Goal: Task Accomplishment & Management: Complete application form

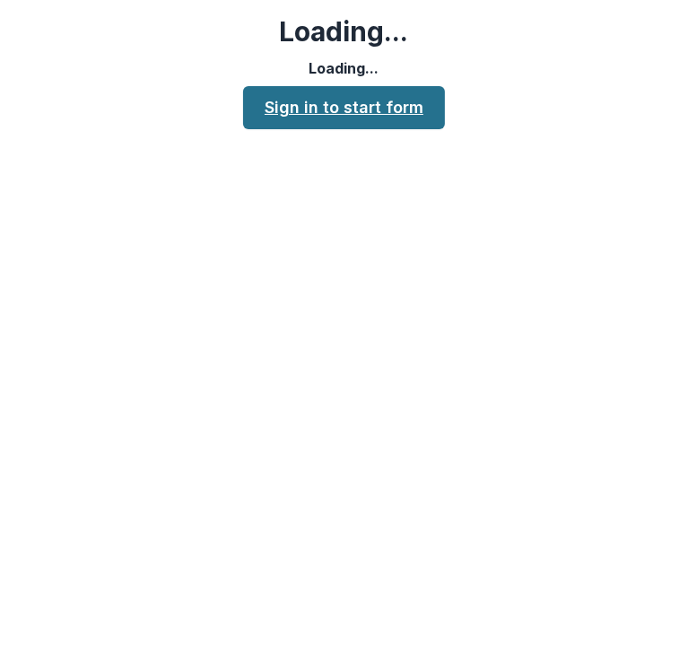
click at [413, 105] on link "Sign in to start form" at bounding box center [344, 107] width 202 height 43
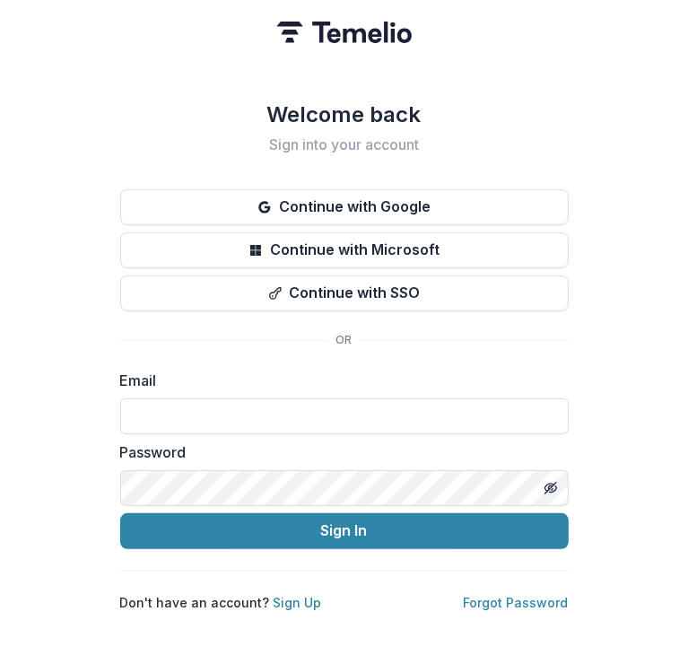
click at [285, 603] on p "Don't have an account? Sign Up" at bounding box center [221, 602] width 202 height 19
click at [296, 593] on p "Don't have an account? Sign Up" at bounding box center [221, 602] width 202 height 19
click at [290, 595] on link "Sign Up" at bounding box center [298, 602] width 48 height 15
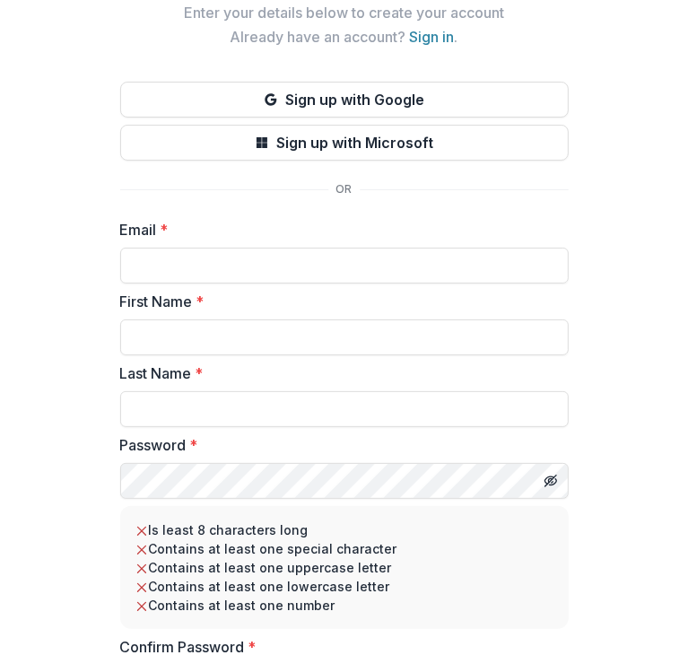
scroll to position [90, 0]
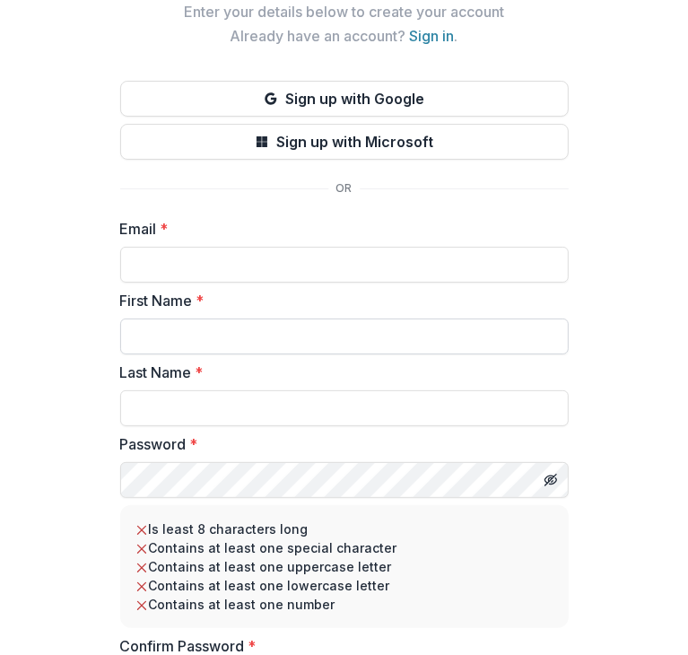
click at [245, 334] on input "First Name *" at bounding box center [344, 336] width 448 height 36
click at [237, 269] on input "Email *" at bounding box center [344, 265] width 448 height 36
paste input "**********"
type input "**********"
click at [225, 344] on input "First Name *" at bounding box center [344, 336] width 448 height 36
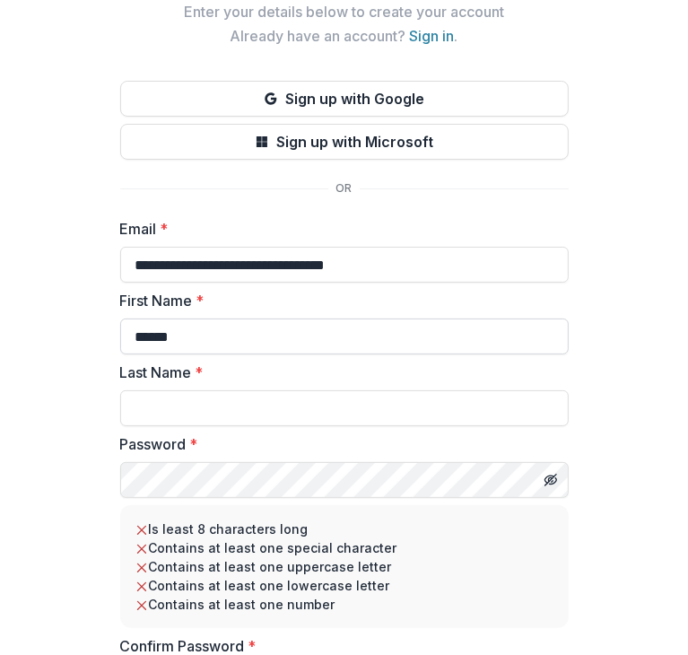
type input "******"
type input "***"
click at [611, 288] on div "**********" at bounding box center [344, 330] width 688 height 840
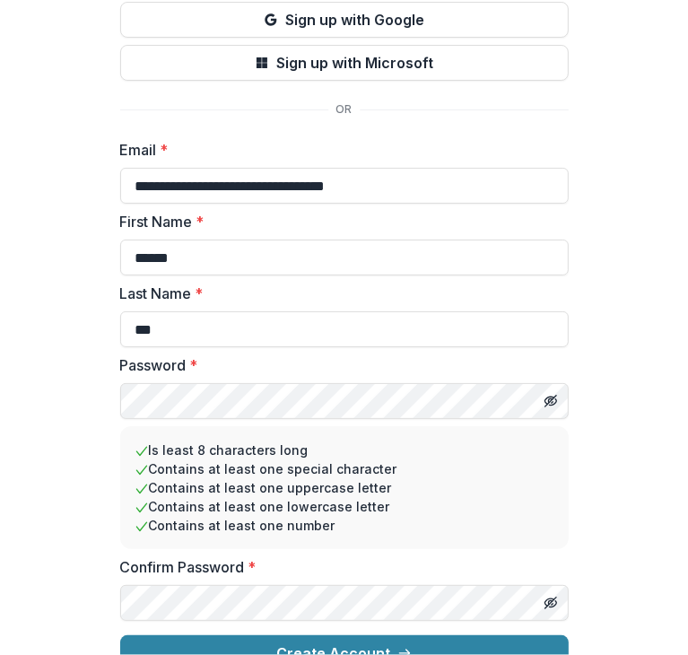
scroll to position [199, 0]
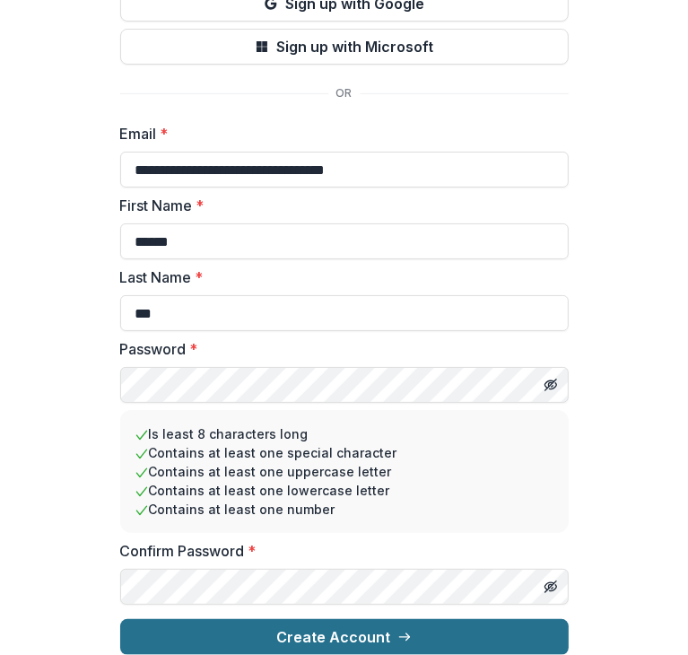
click at [428, 630] on button "Create Account" at bounding box center [344, 637] width 448 height 36
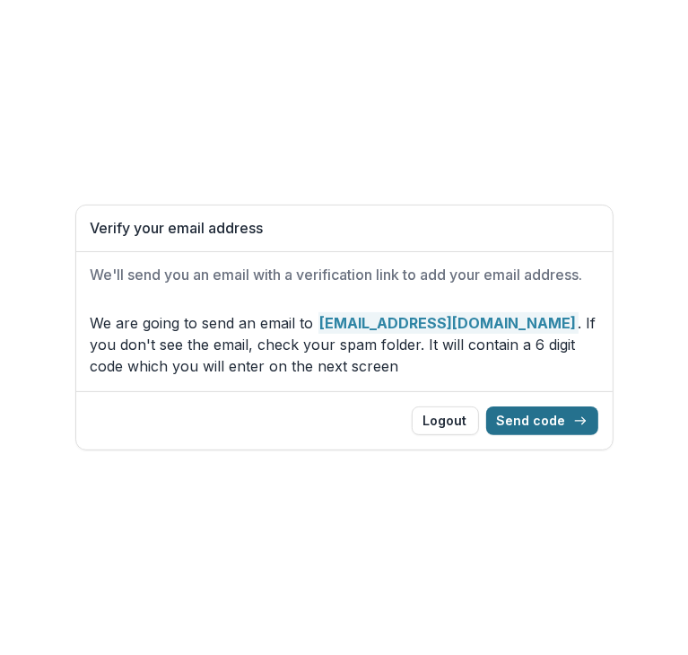
click at [531, 420] on button "Send code" at bounding box center [542, 420] width 112 height 29
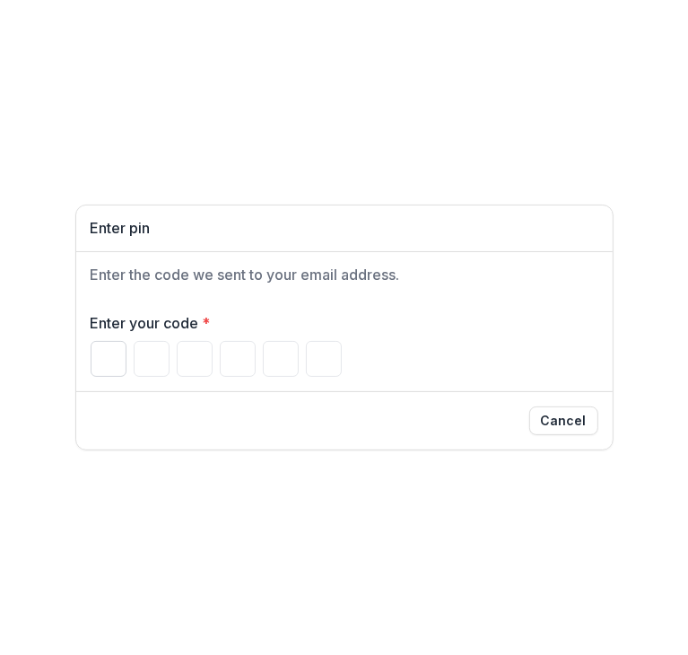
click at [93, 362] on input "Please enter your pin code" at bounding box center [109, 359] width 36 height 36
type input "*"
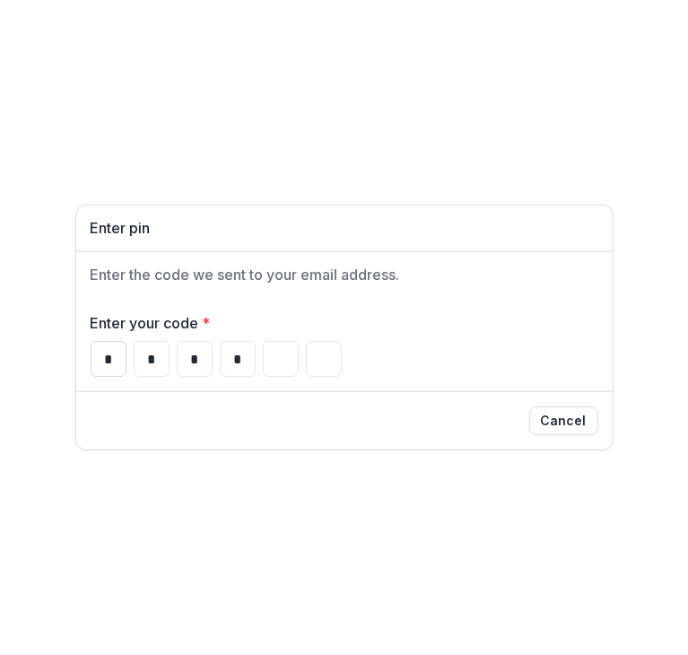
type input "*"
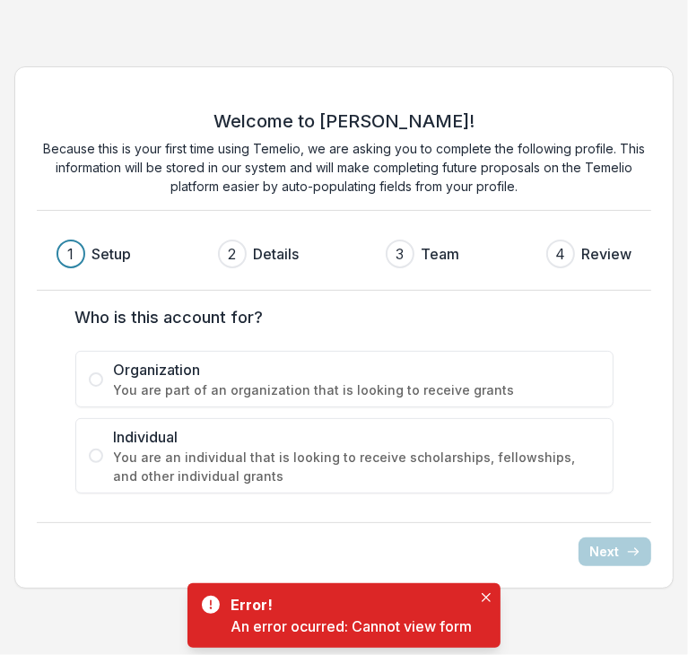
click at [199, 383] on span "You are part of an organization that is looking to receive grants" at bounding box center [357, 389] width 486 height 19
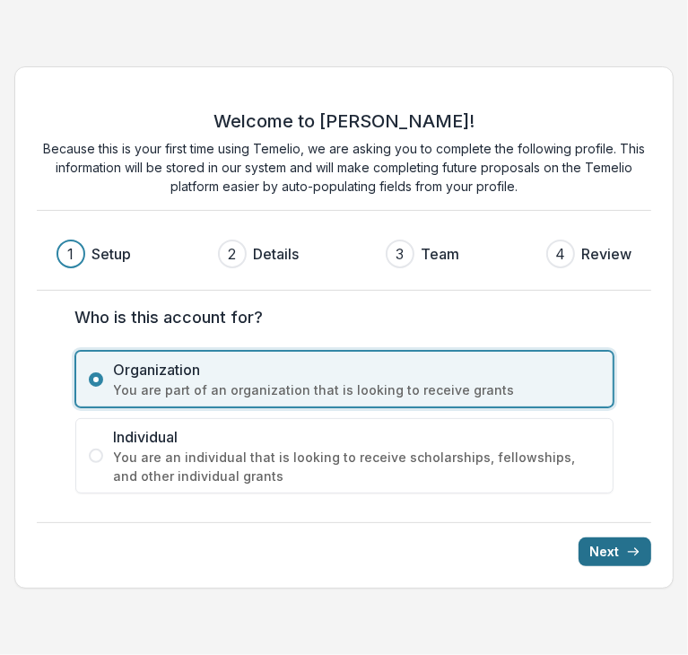
click at [608, 545] on button "Next" at bounding box center [615, 551] width 73 height 29
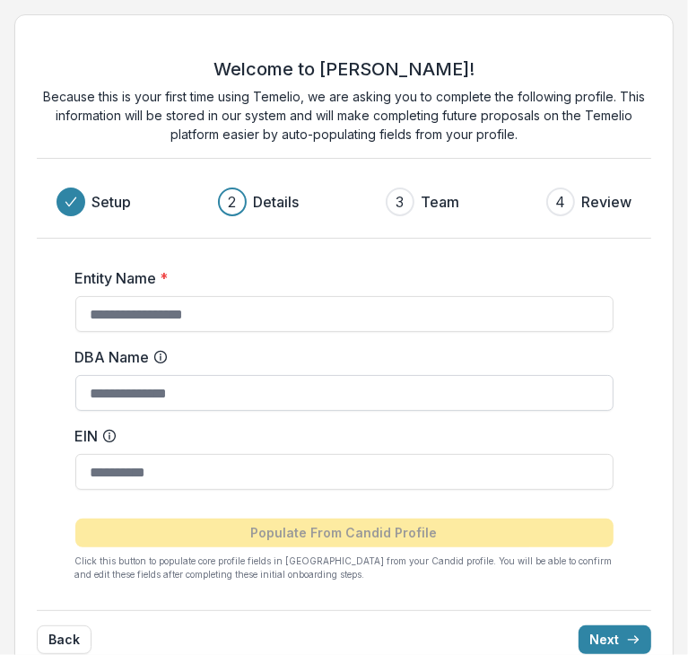
click at [181, 392] on input "DBA Name" at bounding box center [344, 393] width 538 height 36
click at [238, 356] on label "DBA Name" at bounding box center [338, 357] width 527 height 22
click at [238, 375] on input "DBA Name" at bounding box center [344, 393] width 538 height 36
click at [201, 309] on input "Entity Name *" at bounding box center [344, 314] width 538 height 36
type input "**********"
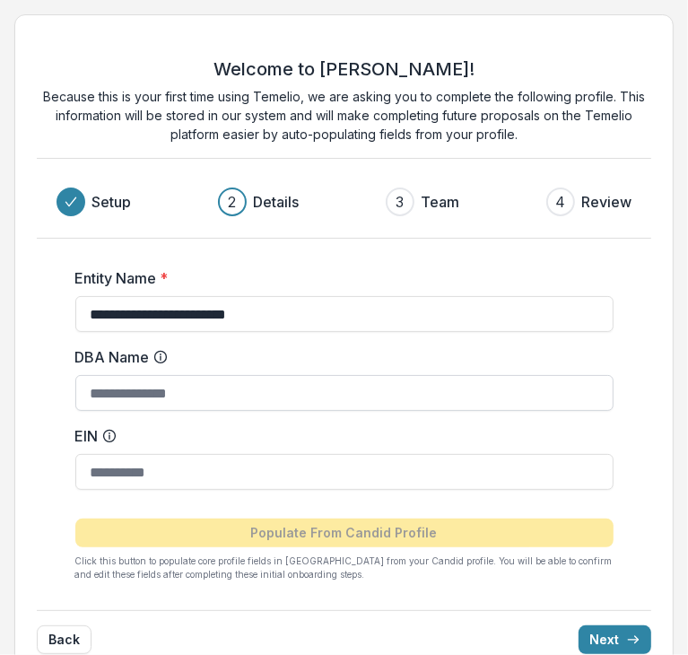
click at [190, 385] on input "DBA Name" at bounding box center [344, 393] width 538 height 36
click at [269, 268] on label "Entity Name *" at bounding box center [338, 278] width 527 height 22
click at [269, 296] on input "**********" at bounding box center [344, 314] width 538 height 36
click at [161, 356] on icon at bounding box center [160, 357] width 14 height 14
click at [161, 375] on input "DBA Name" at bounding box center [344, 393] width 538 height 36
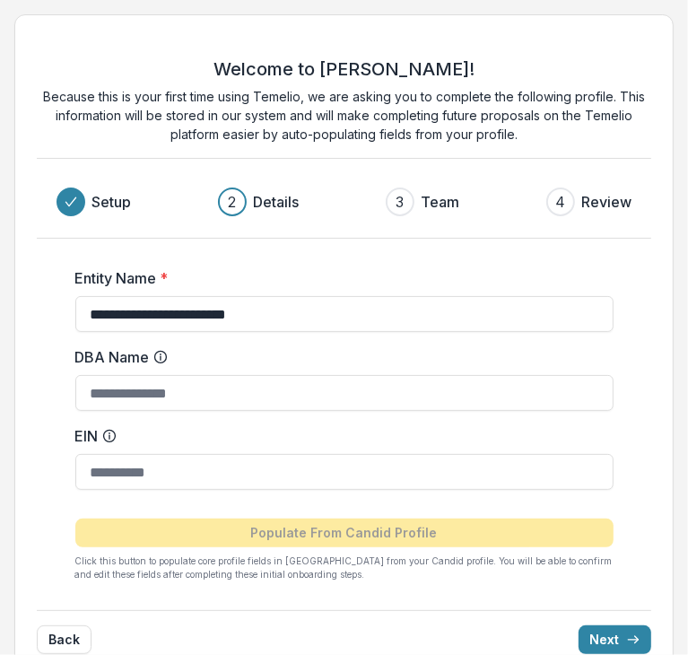
click at [161, 356] on icon at bounding box center [160, 357] width 14 height 14
click at [161, 375] on input "DBA Name" at bounding box center [344, 393] width 538 height 36
click at [208, 356] on label "DBA Name" at bounding box center [338, 357] width 527 height 22
click at [208, 375] on input "DBA Name" at bounding box center [344, 393] width 538 height 36
click at [248, 363] on label "DBA Name" at bounding box center [338, 357] width 527 height 22
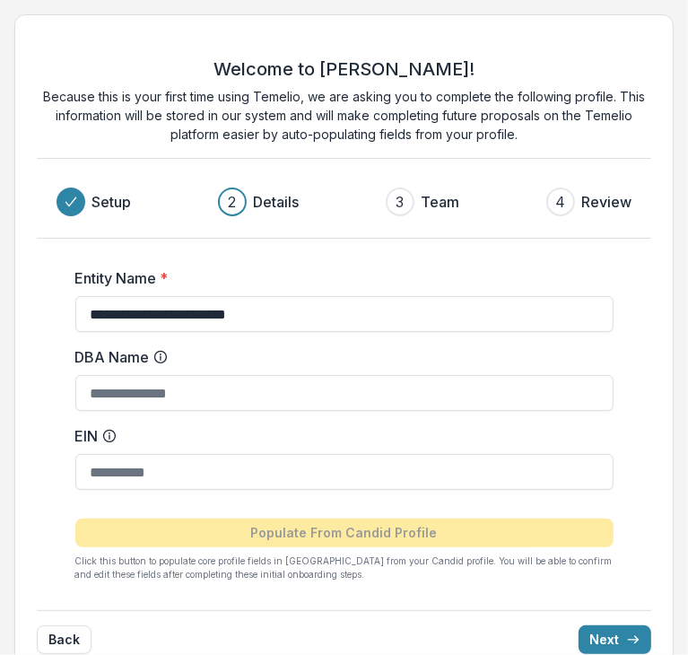
click at [248, 375] on input "DBA Name" at bounding box center [344, 393] width 538 height 36
click at [243, 438] on label "EIN" at bounding box center [338, 436] width 527 height 22
click at [243, 454] on input "EIN" at bounding box center [344, 472] width 538 height 36
click at [234, 402] on input "DBA Name" at bounding box center [344, 393] width 538 height 36
type input "**********"
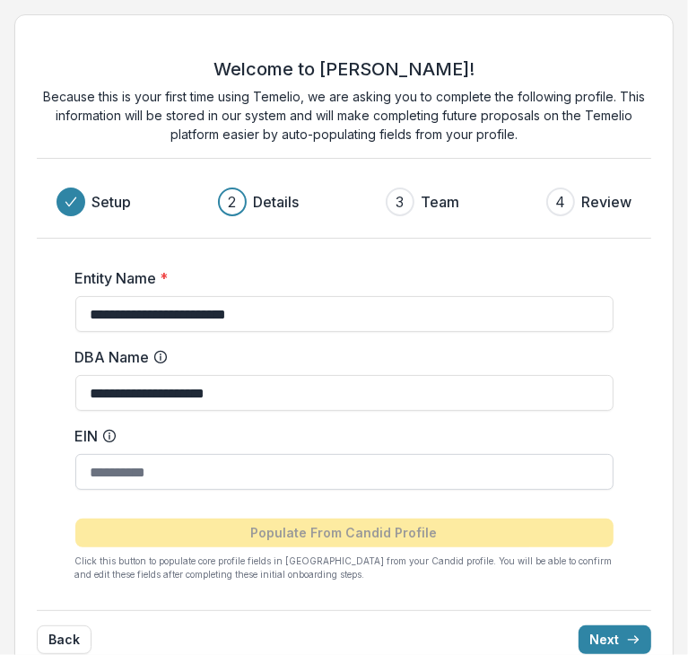
click at [215, 470] on input "EIN" at bounding box center [344, 472] width 538 height 36
paste input "**********"
type input "**********"
click at [631, 640] on icon "submit" at bounding box center [633, 639] width 14 height 14
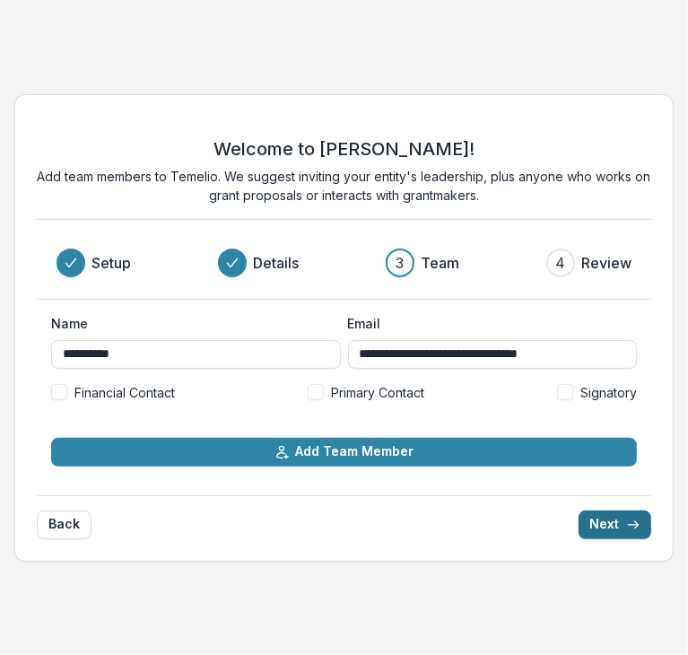
click at [606, 521] on button "Next" at bounding box center [615, 524] width 73 height 29
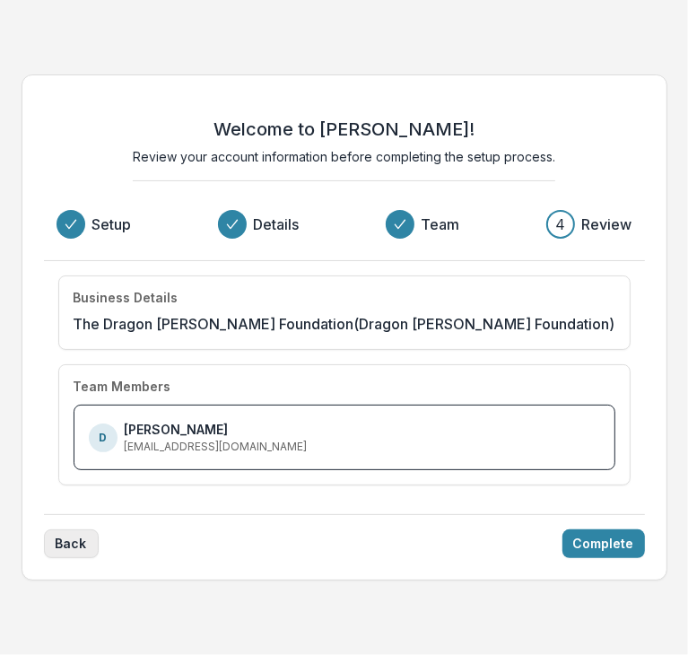
click at [81, 536] on button "Back" at bounding box center [71, 543] width 55 height 29
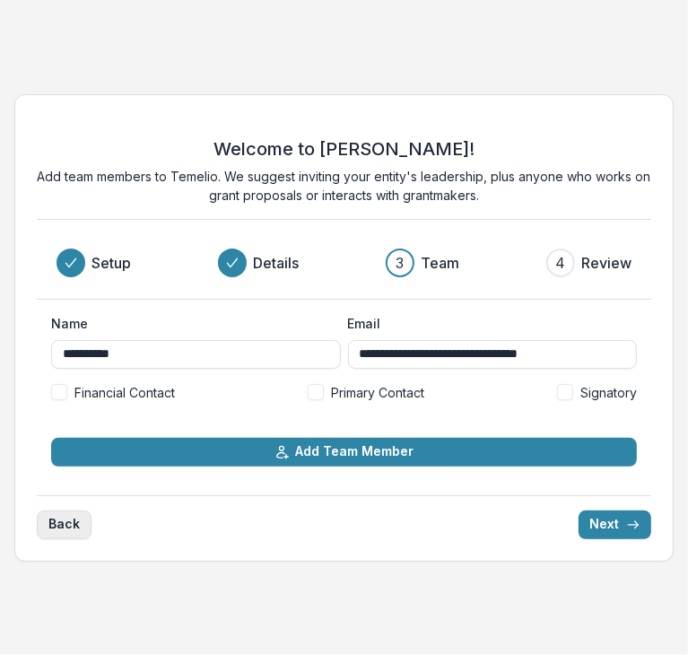
click at [81, 536] on button "Back" at bounding box center [64, 524] width 55 height 29
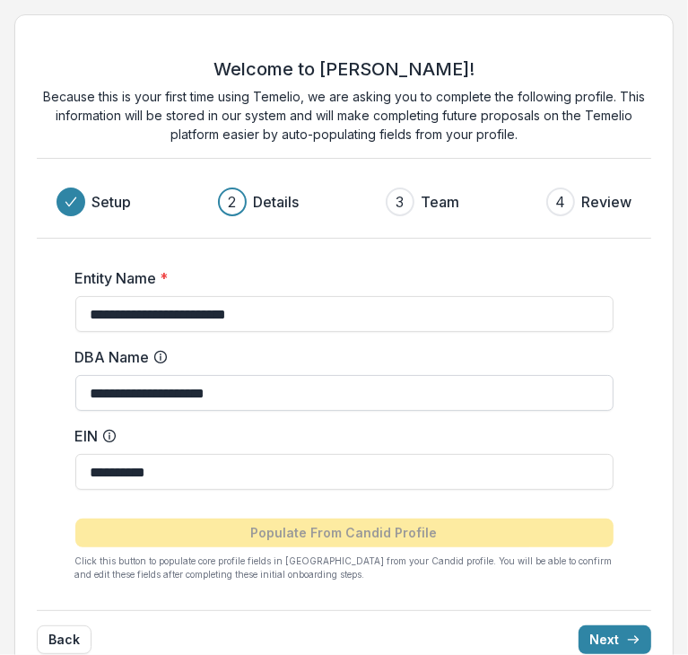
click at [188, 396] on input "**********" at bounding box center [344, 393] width 538 height 36
drag, startPoint x: 293, startPoint y: 392, endPoint x: 4, endPoint y: 370, distance: 290.5
click at [4, 370] on div "**********" at bounding box center [344, 345] width 688 height 691
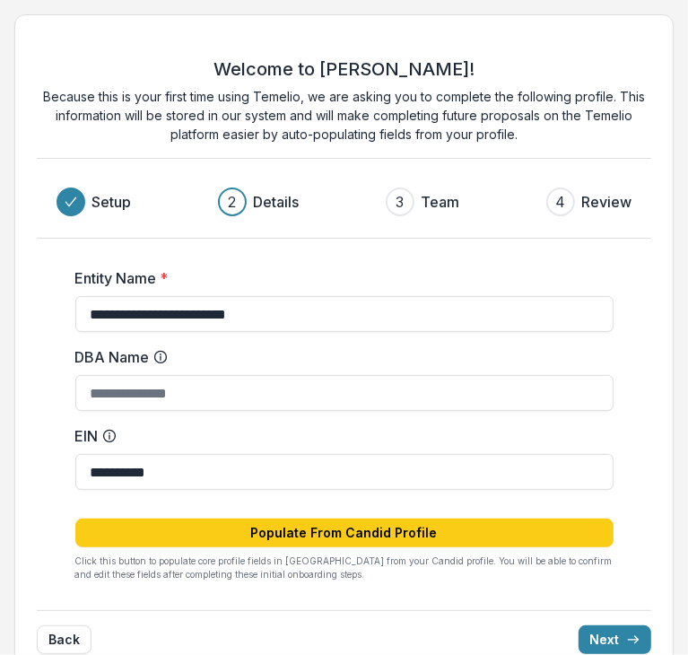
click at [624, 474] on div "**********" at bounding box center [344, 417] width 614 height 357
click at [605, 629] on button "Next" at bounding box center [615, 639] width 73 height 29
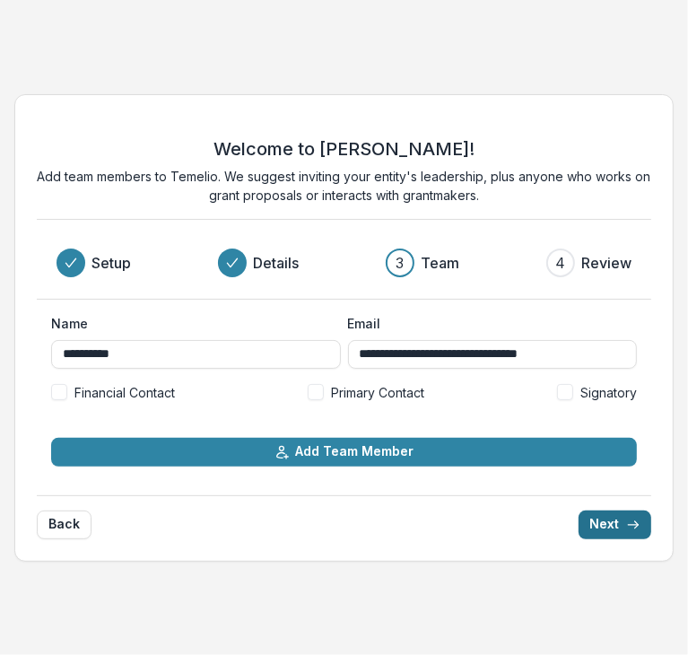
click at [628, 525] on line "submit" at bounding box center [633, 525] width 10 height 0
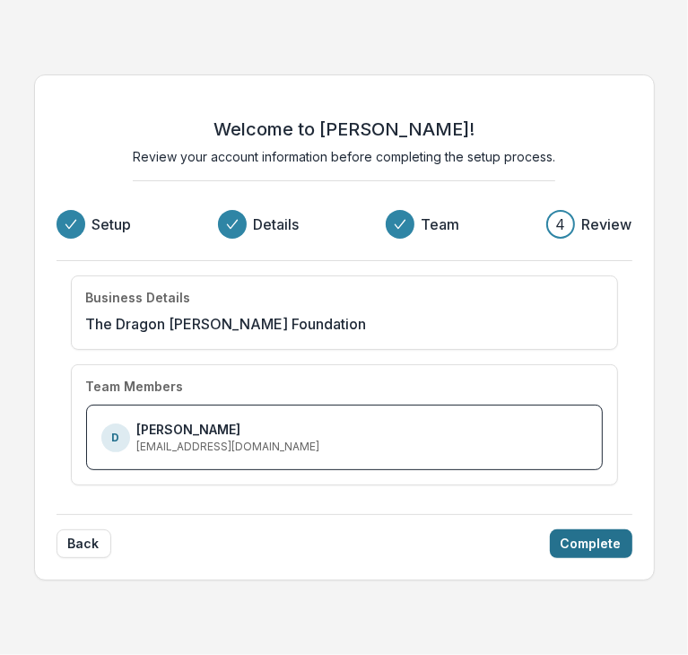
click at [639, 426] on div "Welcome to Temelio! Review your account information before completing the setup…" at bounding box center [344, 327] width 621 height 507
click at [597, 546] on button "Complete" at bounding box center [591, 543] width 83 height 29
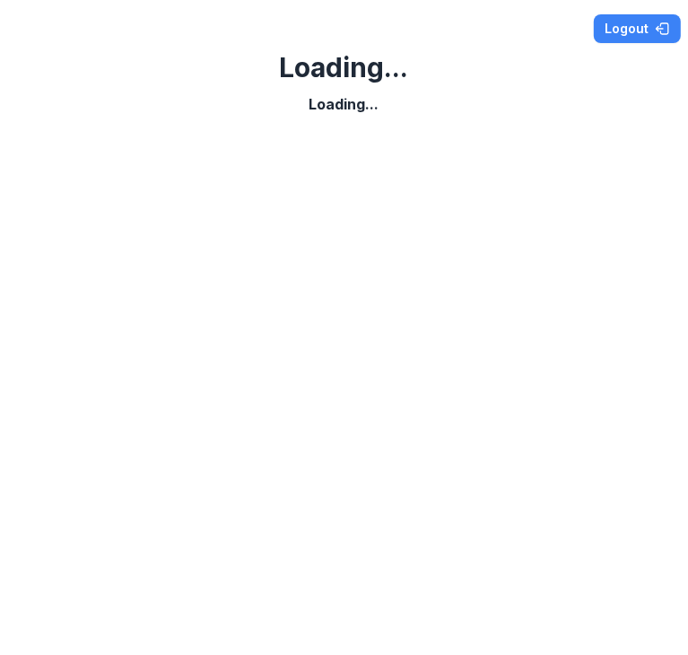
click at [309, 273] on div at bounding box center [344, 381] width 603 height 518
click at [316, 277] on div at bounding box center [344, 381] width 603 height 518
click at [640, 25] on button "Logout" at bounding box center [637, 28] width 87 height 29
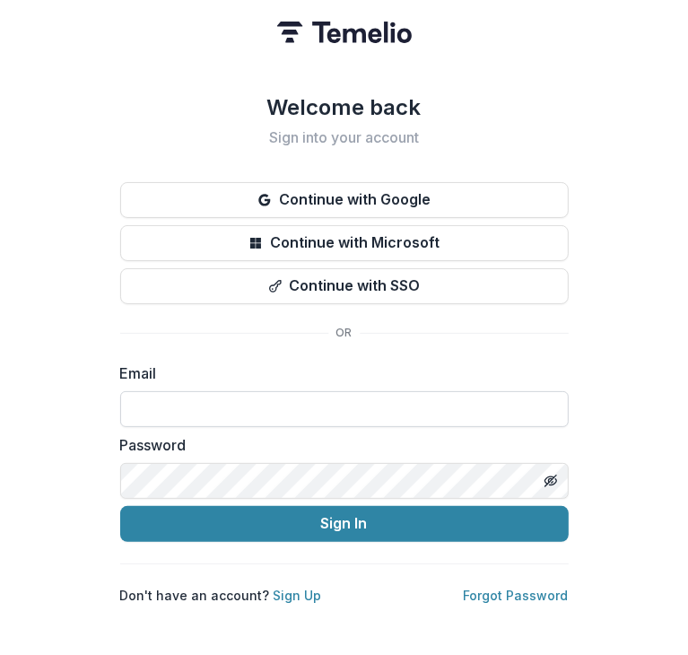
click at [205, 423] on input at bounding box center [344, 409] width 448 height 36
paste input "**********"
type input "**********"
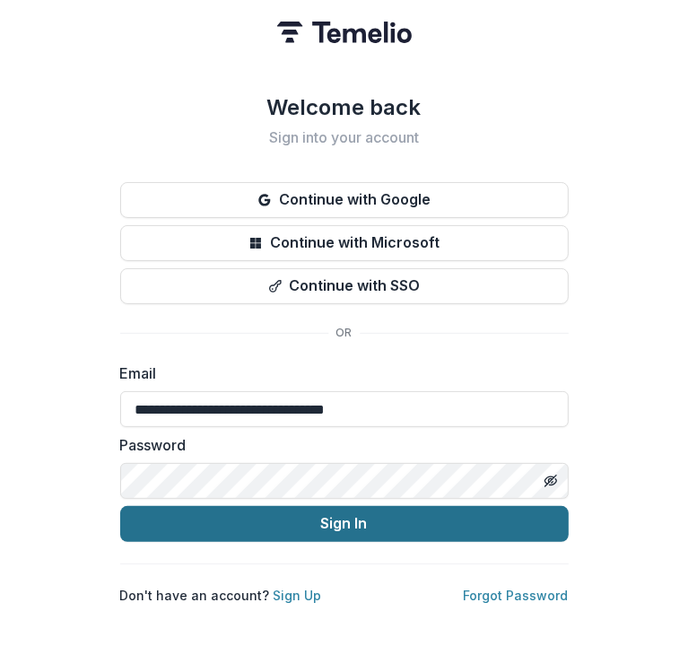
click at [232, 530] on button "Sign In" at bounding box center [344, 524] width 448 height 36
click at [385, 532] on button "Sign In" at bounding box center [344, 524] width 448 height 36
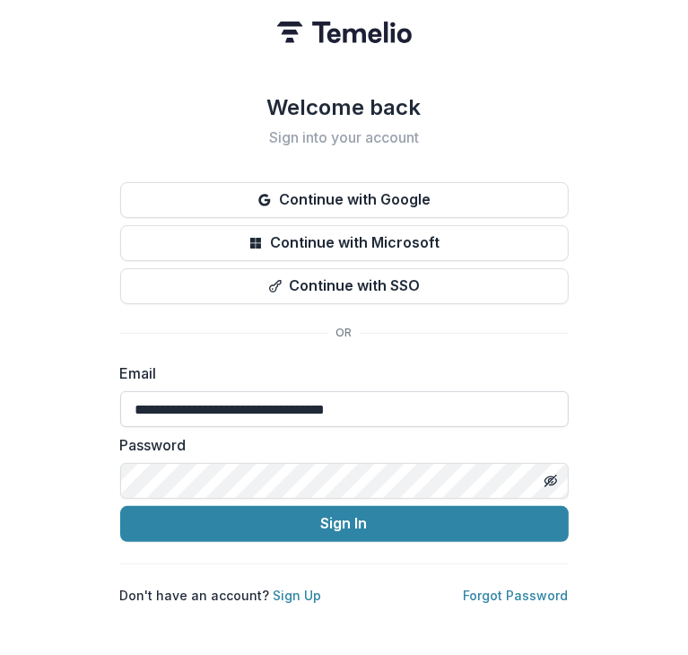
click at [136, 413] on input "**********" at bounding box center [344, 409] width 448 height 36
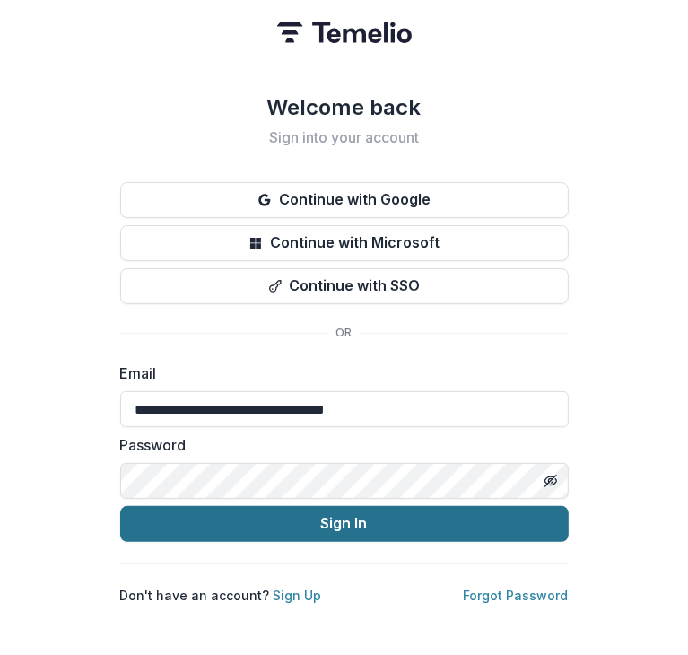
click at [405, 526] on button "Sign In" at bounding box center [344, 524] width 448 height 36
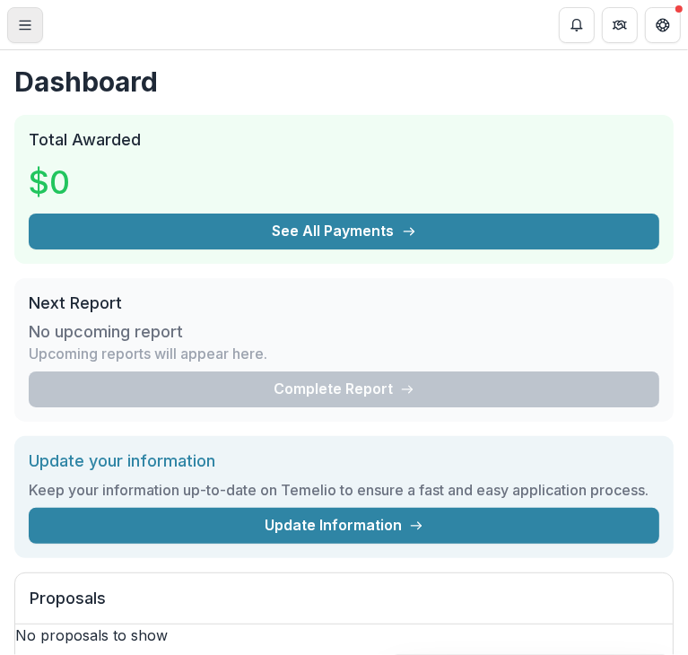
click at [28, 35] on button "Toggle Menu" at bounding box center [25, 25] width 36 height 36
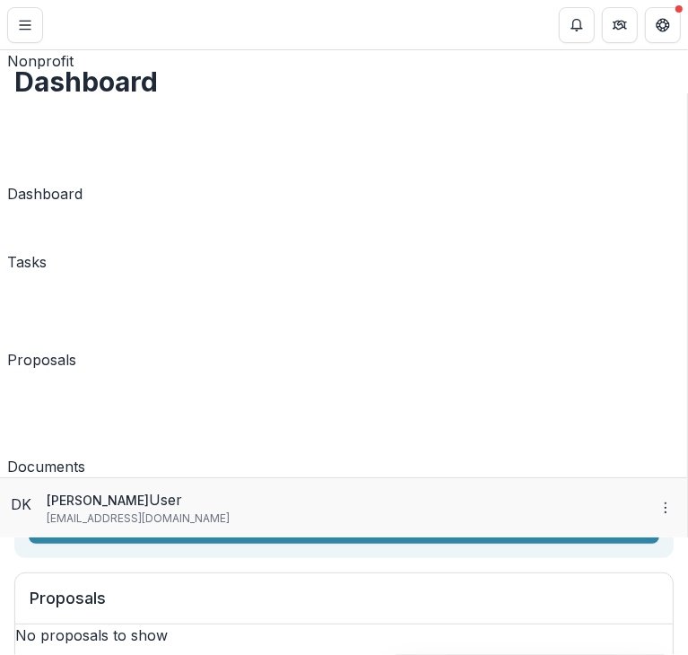
click at [47, 212] on link "Tasks" at bounding box center [26, 242] width 39 height 61
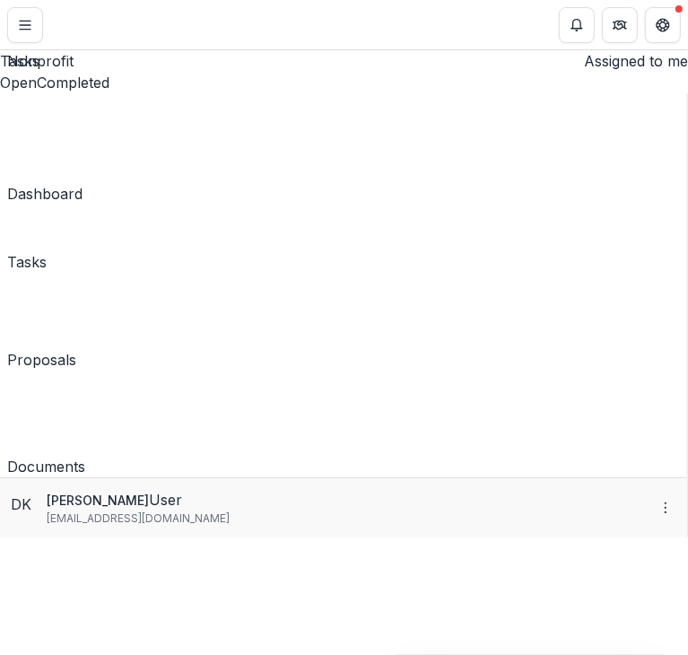
click at [602, 654] on div "The Dragon [PERSON_NAME] Foundation Nonprofit Team Settings Settings Dashboard …" at bounding box center [344, 655] width 688 height 0
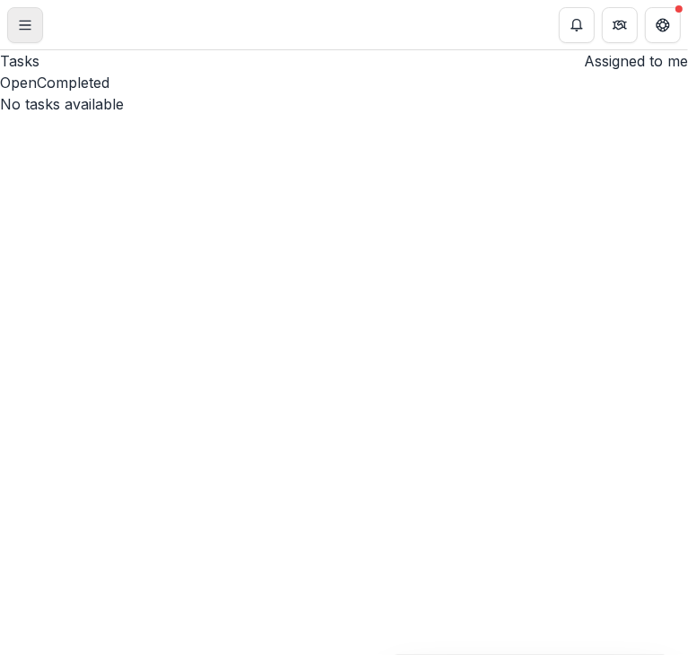
click at [33, 26] on button "Toggle Menu" at bounding box center [25, 25] width 36 height 36
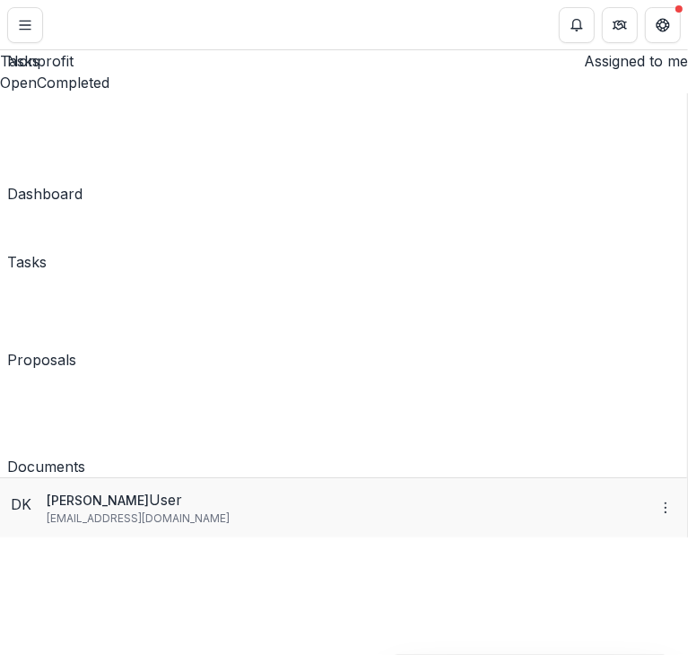
click at [76, 349] on div "Proposals" at bounding box center [41, 360] width 69 height 22
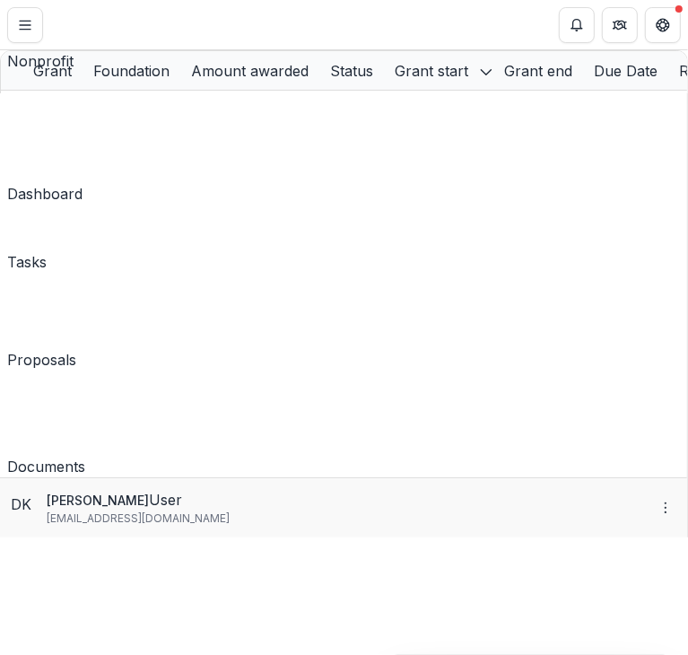
click at [492, 654] on div "The Dragon [PERSON_NAME] Foundation Nonprofit Team Settings Settings Dashboard …" at bounding box center [344, 655] width 688 height 0
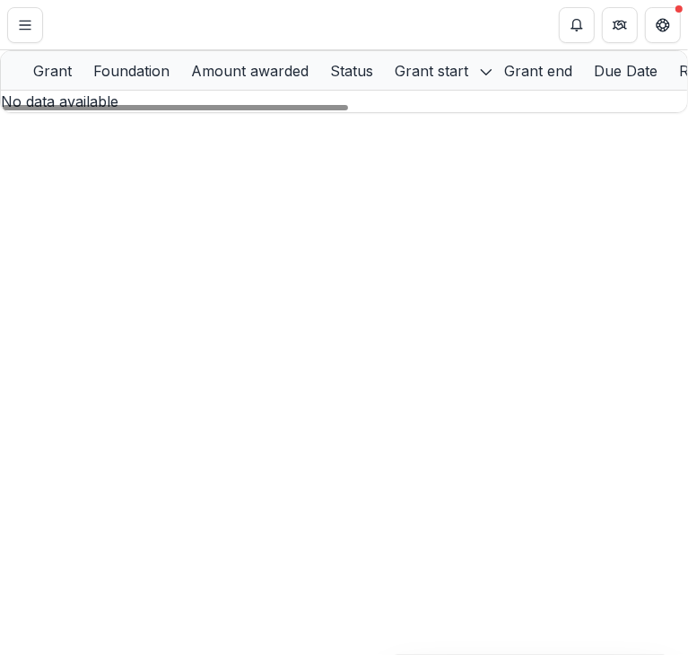
drag, startPoint x: 284, startPoint y: 83, endPoint x: 314, endPoint y: 84, distance: 29.7
click at [180, 82] on div "Foundation" at bounding box center [132, 71] width 98 height 22
click at [83, 80] on div "Grant" at bounding box center [52, 71] width 60 height 22
click at [356, 112] on div "No data available" at bounding box center [344, 102] width 686 height 22
click at [319, 82] on div "Amount awarded" at bounding box center [249, 71] width 139 height 22
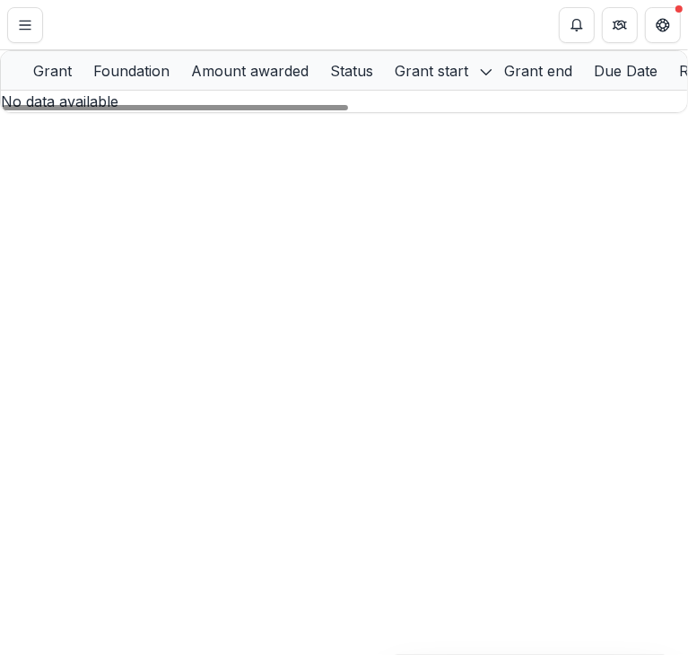
click at [353, 112] on div "No data available" at bounding box center [344, 102] width 686 height 22
drag, startPoint x: 388, startPoint y: 370, endPoint x: 50, endPoint y: 202, distance: 377.9
click at [60, 110] on div at bounding box center [175, 107] width 345 height 5
click at [32, 31] on button "Toggle Menu" at bounding box center [25, 25] width 36 height 36
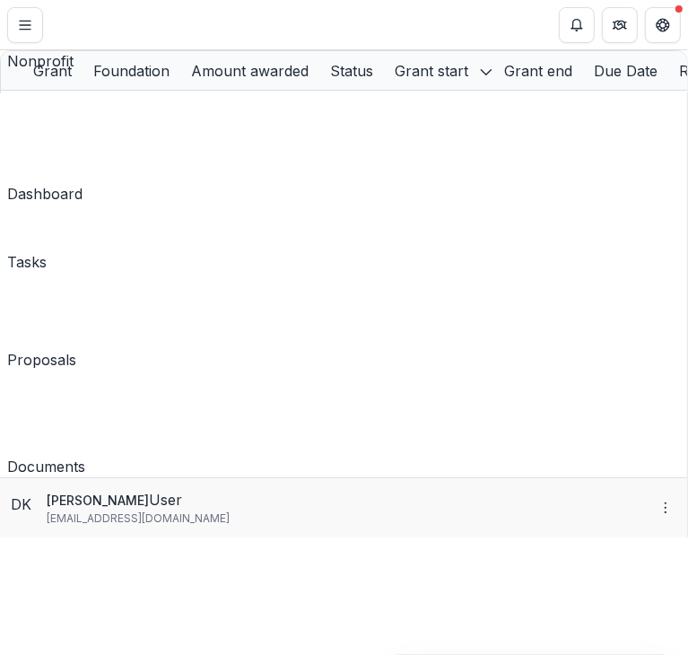
click at [97, 526] on p "[EMAIL_ADDRESS][DOMAIN_NAME]" at bounding box center [138, 518] width 183 height 16
click at [83, 456] on div "Documents" at bounding box center [46, 467] width 78 height 22
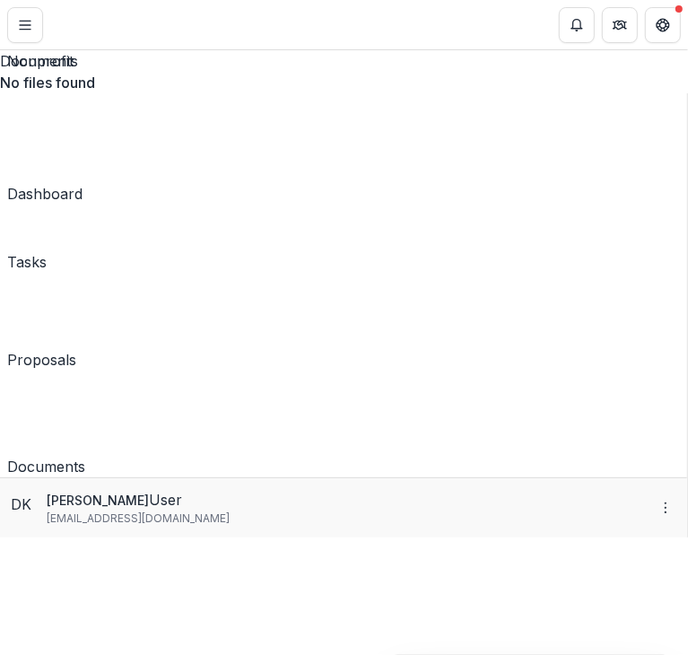
click at [400, 654] on div "The Dragon [PERSON_NAME] Foundation Nonprofit Team Settings Settings Dashboard …" at bounding box center [344, 655] width 688 height 0
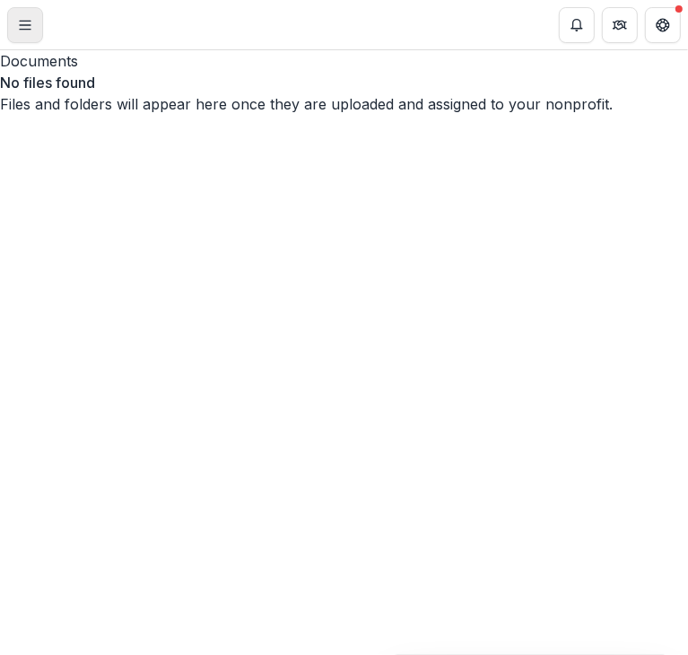
click at [27, 18] on icon "Toggle Menu" at bounding box center [25, 25] width 14 height 14
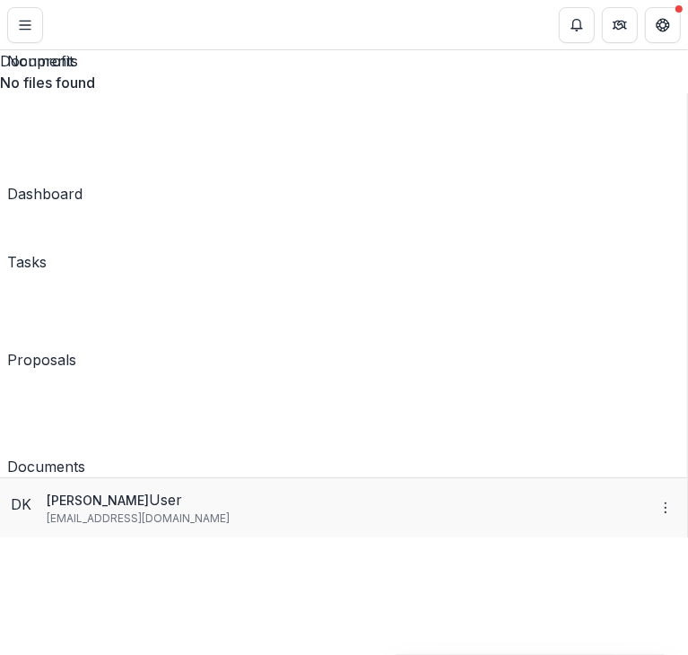
click at [56, 280] on link "Proposals" at bounding box center [41, 325] width 69 height 91
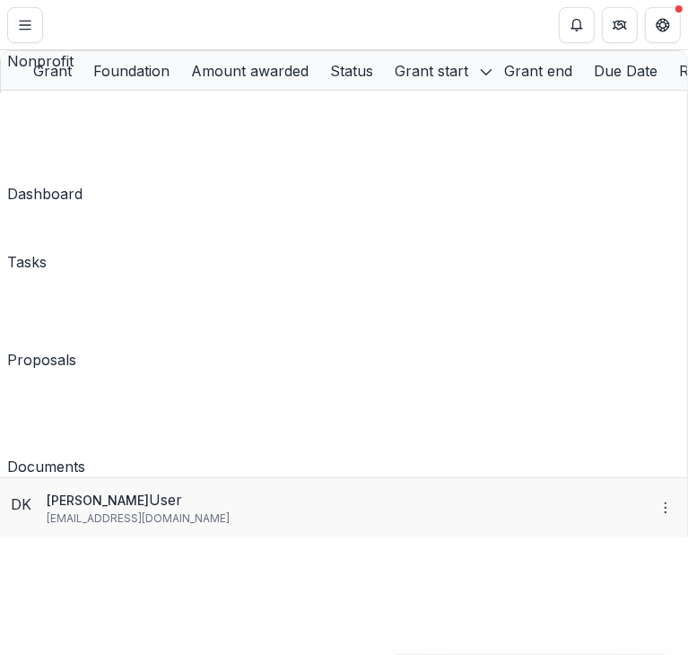
click at [419, 654] on div "The Dragon Kim Foundation Nonprofit Team Settings Settings Dashboard Tasks Prop…" at bounding box center [344, 655] width 688 height 0
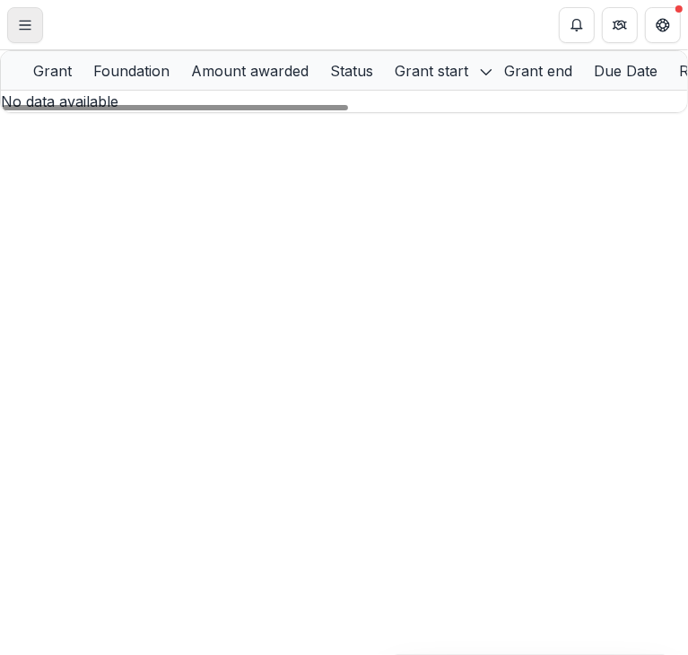
click at [23, 33] on button "Toggle Menu" at bounding box center [25, 25] width 36 height 36
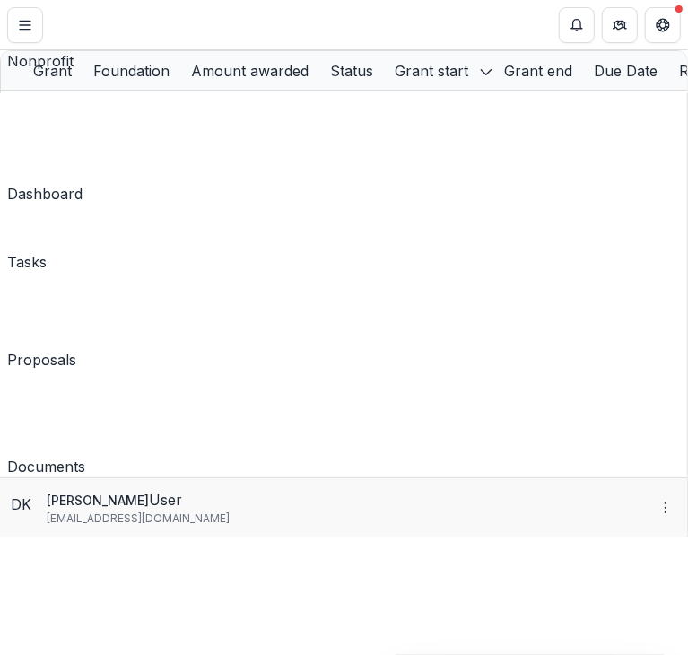
click at [47, 251] on div "Tasks" at bounding box center [26, 262] width 39 height 22
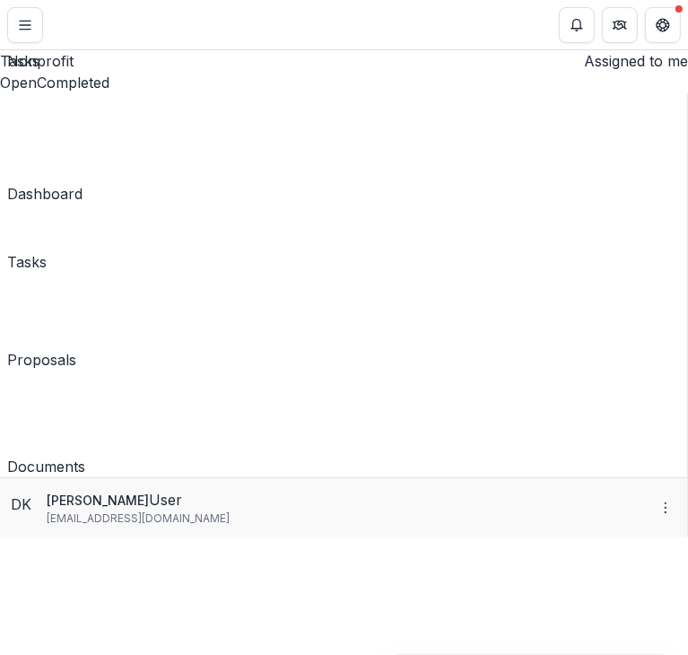
click at [381, 654] on div "The Dragon Kim Foundation Nonprofit Team Settings Settings Dashboard Tasks Prop…" at bounding box center [344, 655] width 688 height 0
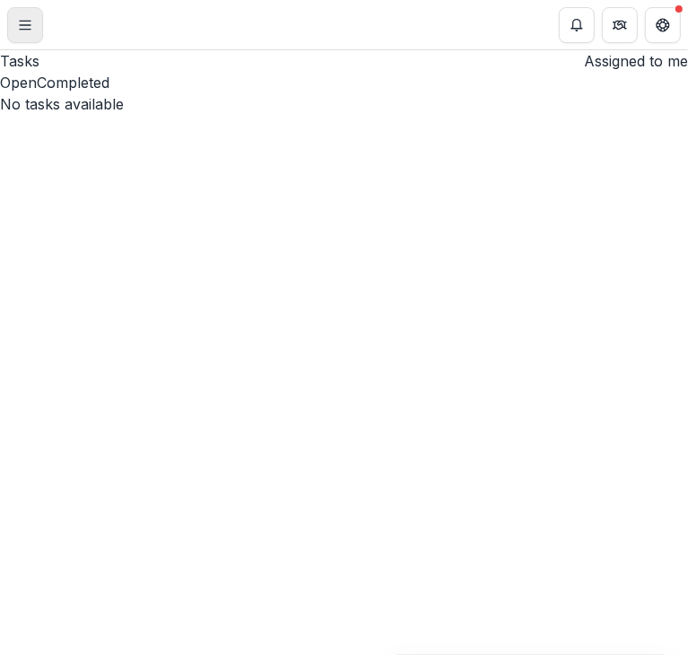
click at [31, 32] on button "Toggle Menu" at bounding box center [25, 25] width 36 height 36
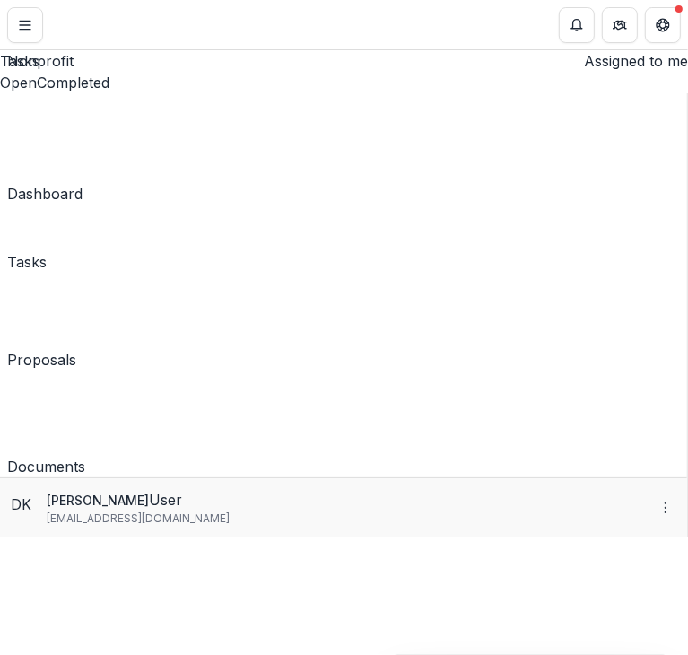
click at [73, 183] on div "Dashboard" at bounding box center [44, 194] width 75 height 22
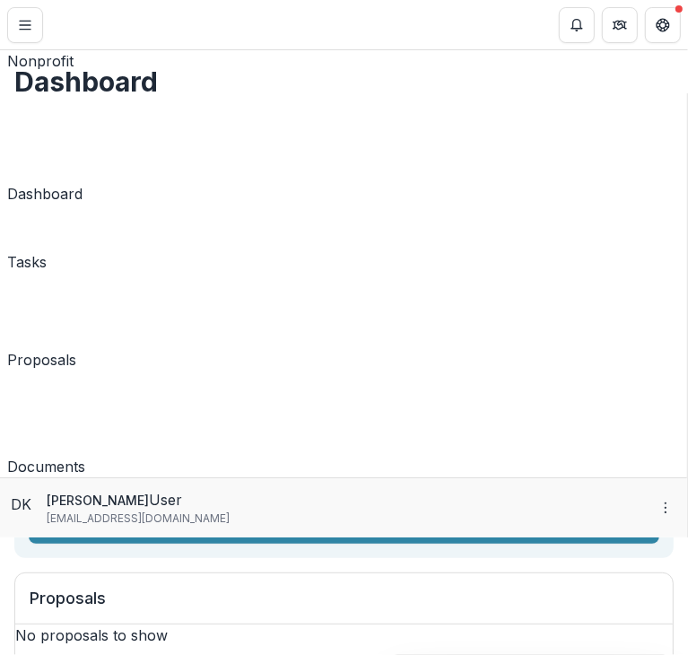
click at [491, 654] on div "The Dragon Kim Foundation Nonprofit Team Settings Settings Dashboard Tasks Prop…" at bounding box center [344, 655] width 688 height 0
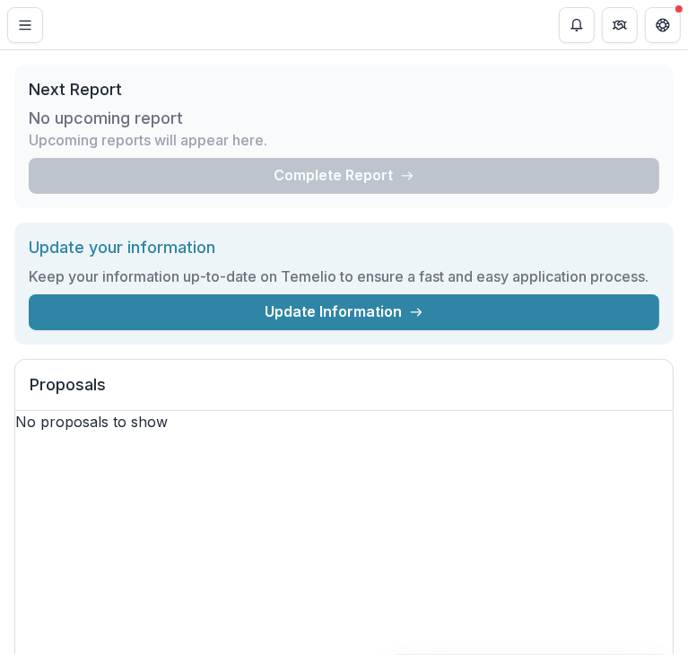
scroll to position [269, 0]
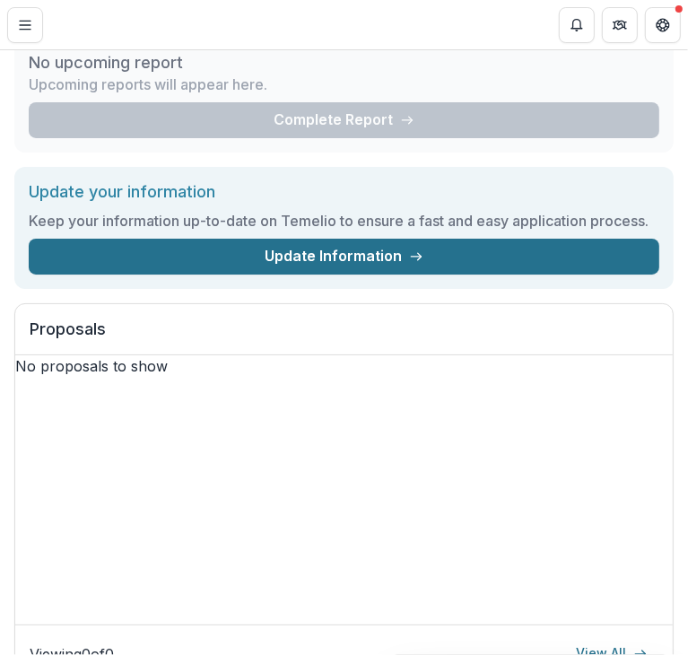
click at [367, 274] on link "Update Information" at bounding box center [344, 257] width 631 height 36
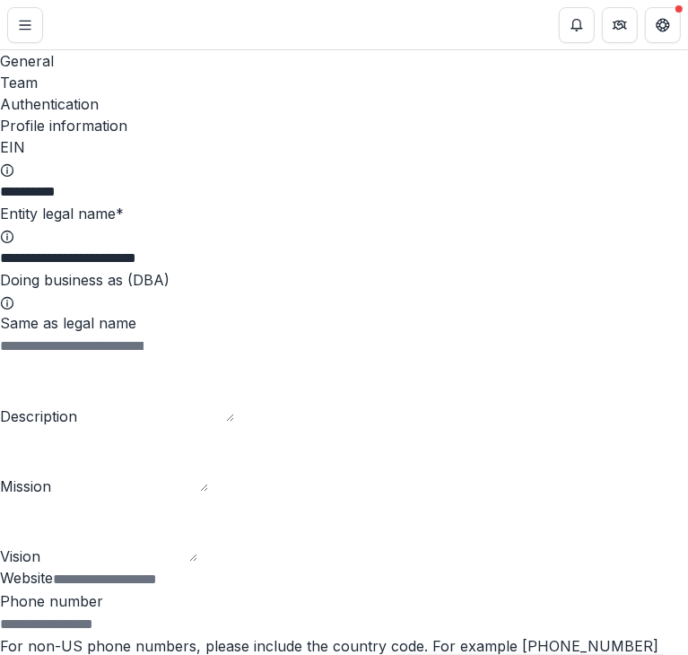
click at [81, 72] on div "Team" at bounding box center [344, 83] width 688 height 22
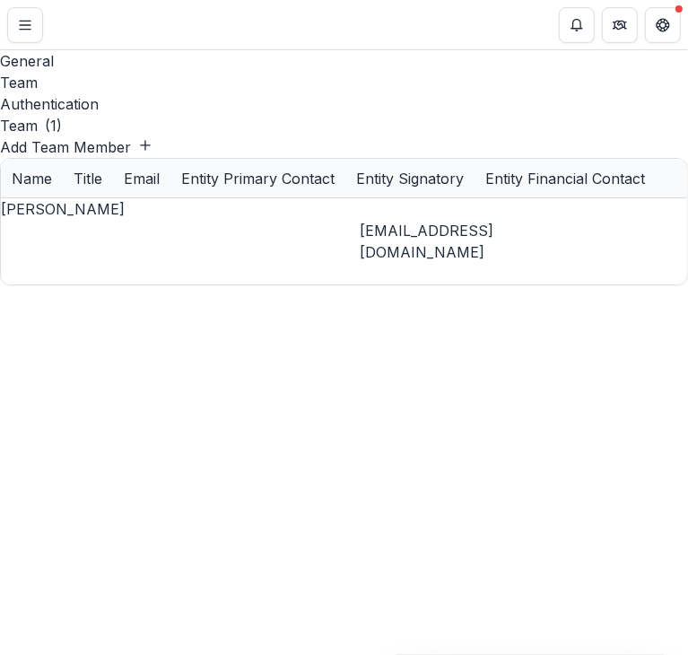
click at [177, 93] on div "Authentication" at bounding box center [344, 104] width 688 height 22
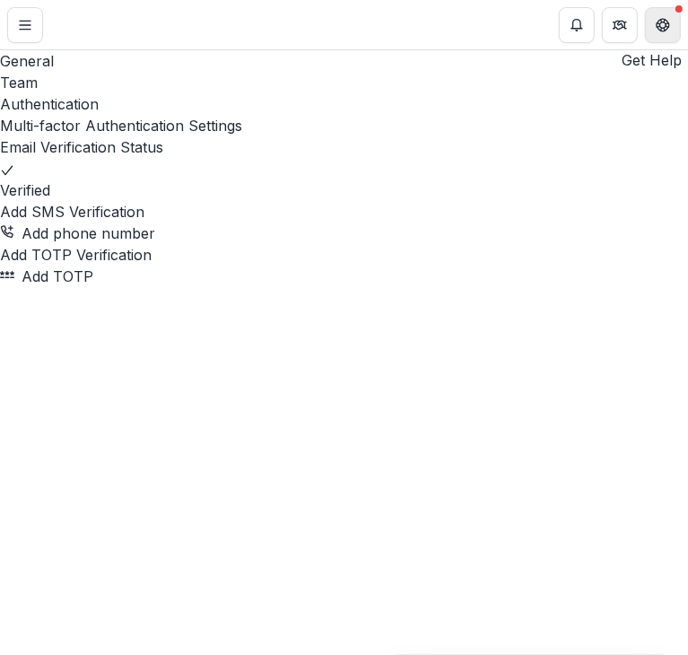
click at [653, 30] on button "Get Help" at bounding box center [663, 25] width 36 height 36
click at [661, 30] on icon "Get Help" at bounding box center [663, 30] width 4 height 4
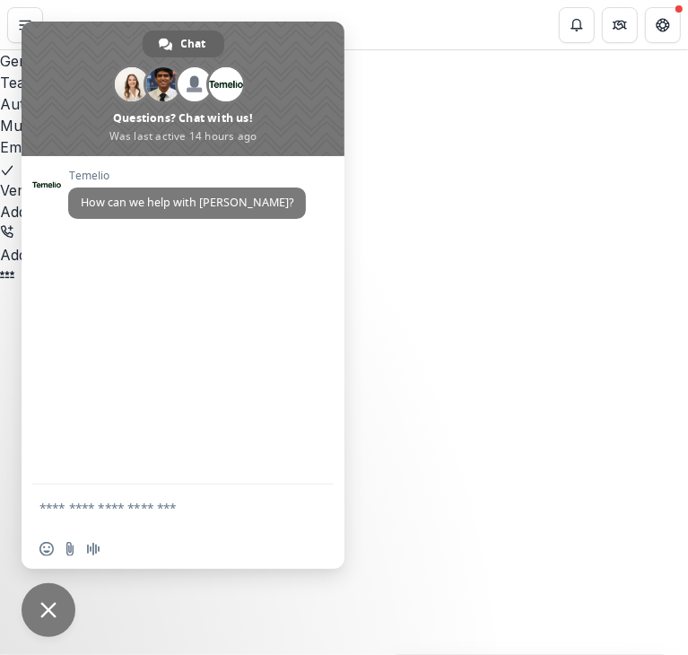
click at [54, 604] on span "Close chat" at bounding box center [48, 610] width 16 height 16
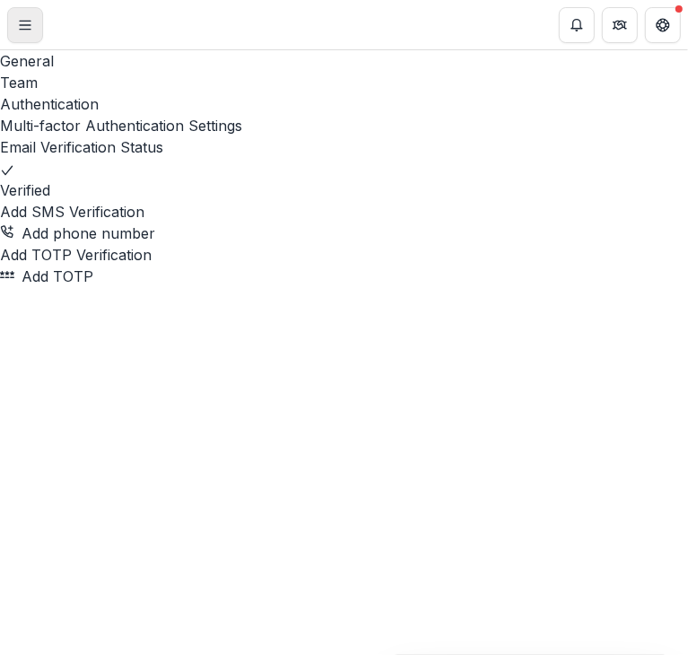
click at [25, 26] on icon "Toggle Menu" at bounding box center [25, 25] width 14 height 14
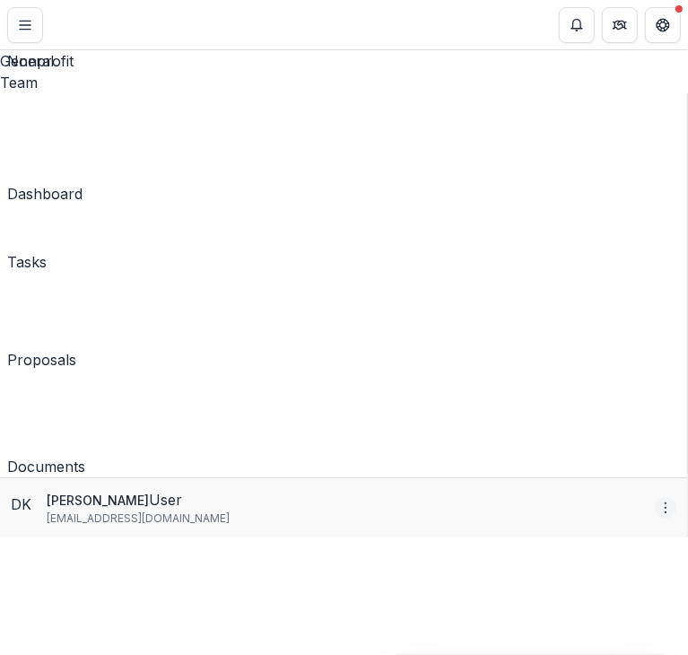
click at [655, 518] on button "More" at bounding box center [666, 508] width 22 height 22
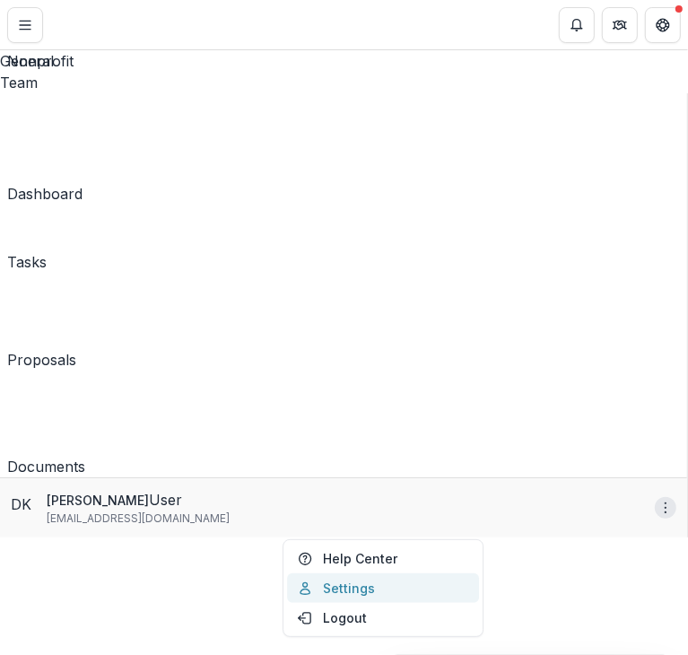
click at [329, 589] on link "Settings" at bounding box center [383, 588] width 192 height 30
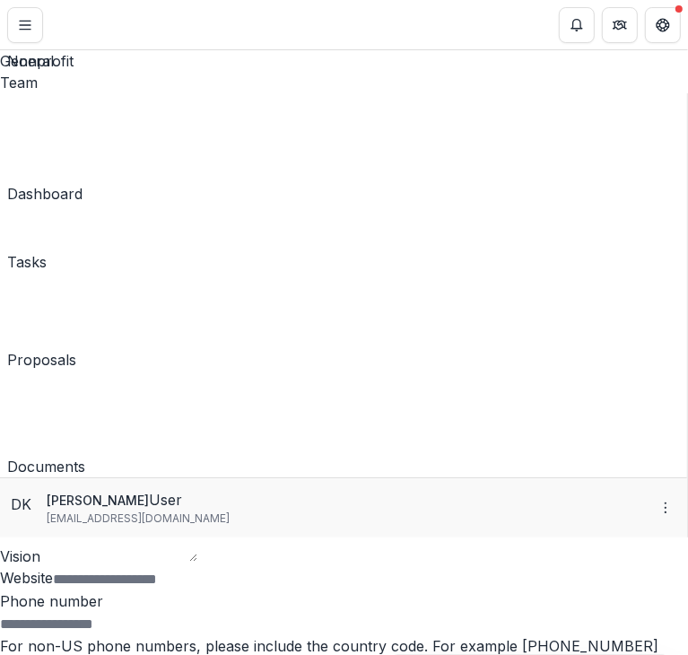
click at [520, 654] on div "The Dragon Kim Foundation Nonprofit Team Settings Settings Dashboard Tasks Prop…" at bounding box center [344, 655] width 688 height 0
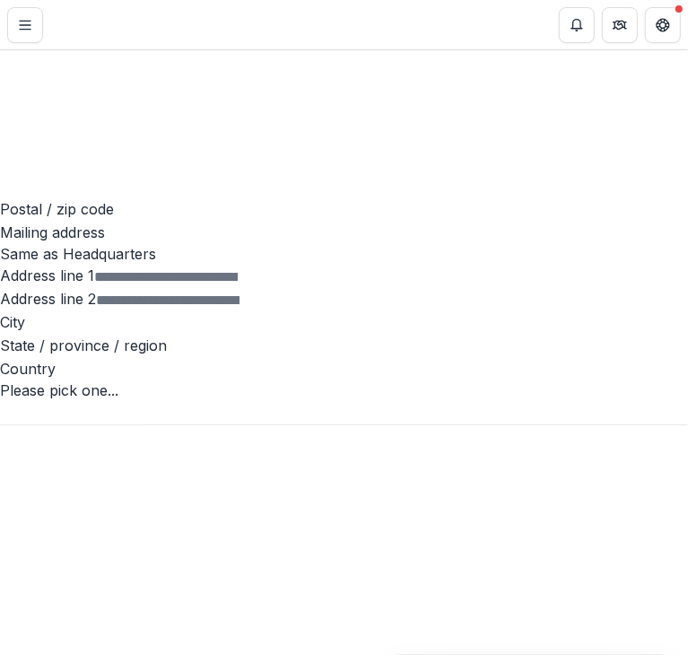
scroll to position [2050, 0]
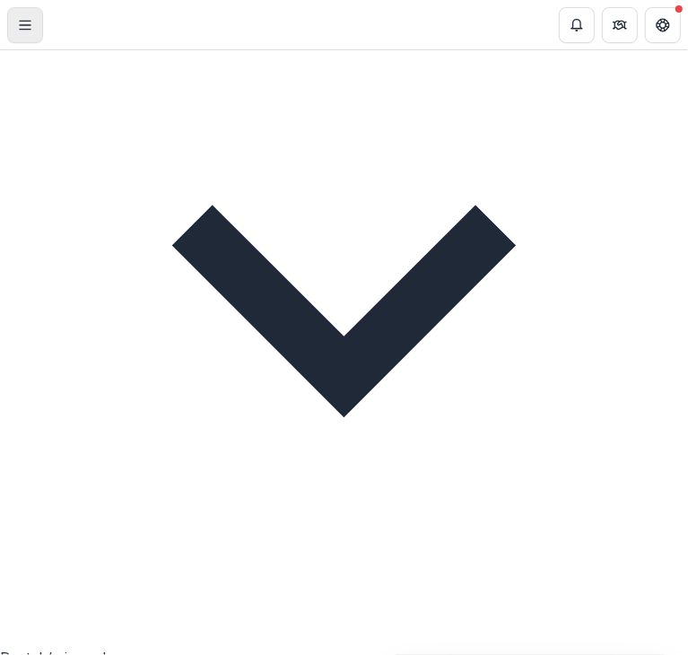
click at [30, 21] on line "Toggle Menu" at bounding box center [25, 21] width 11 height 0
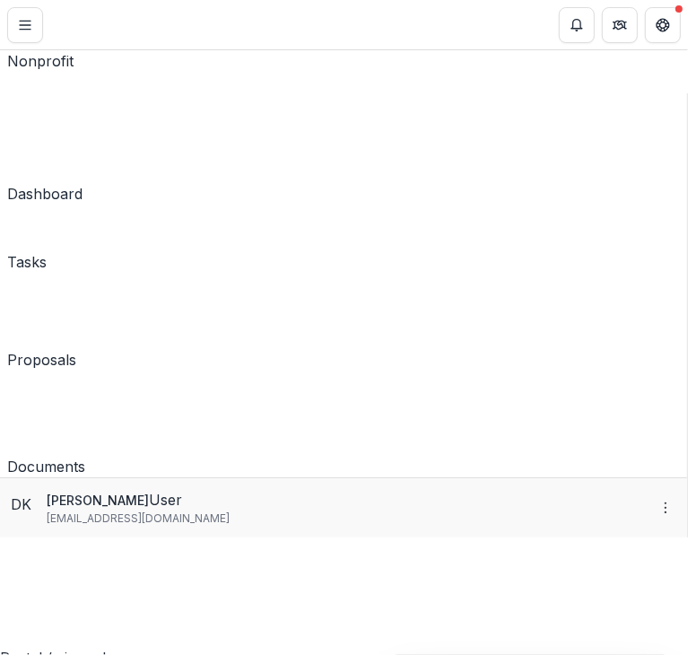
click at [85, 456] on div "Documents" at bounding box center [46, 467] width 78 height 22
click at [464, 654] on div "The Dragon Kim Foundation Nonprofit Team Settings Settings Dashboard Tasks Prop…" at bounding box center [344, 655] width 688 height 0
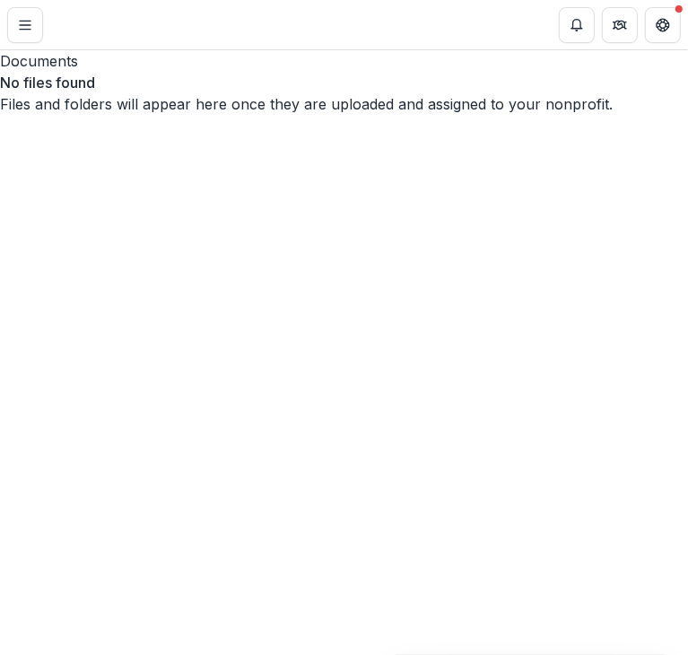
drag, startPoint x: 547, startPoint y: 109, endPoint x: 532, endPoint y: 88, distance: 25.7
click at [549, 109] on div "No files found Files and folders will appear here once they are uploaded and as…" at bounding box center [344, 93] width 688 height 43
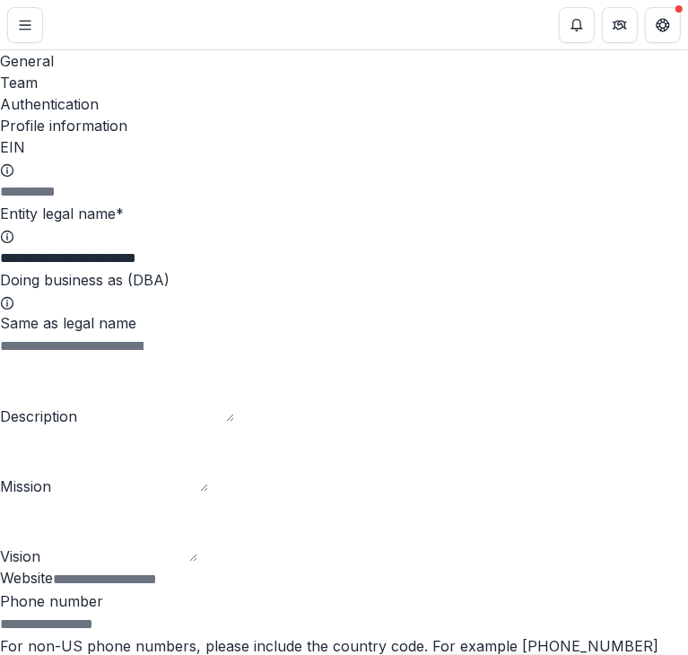
type input "**********"
